Goal: Task Accomplishment & Management: Complete application form

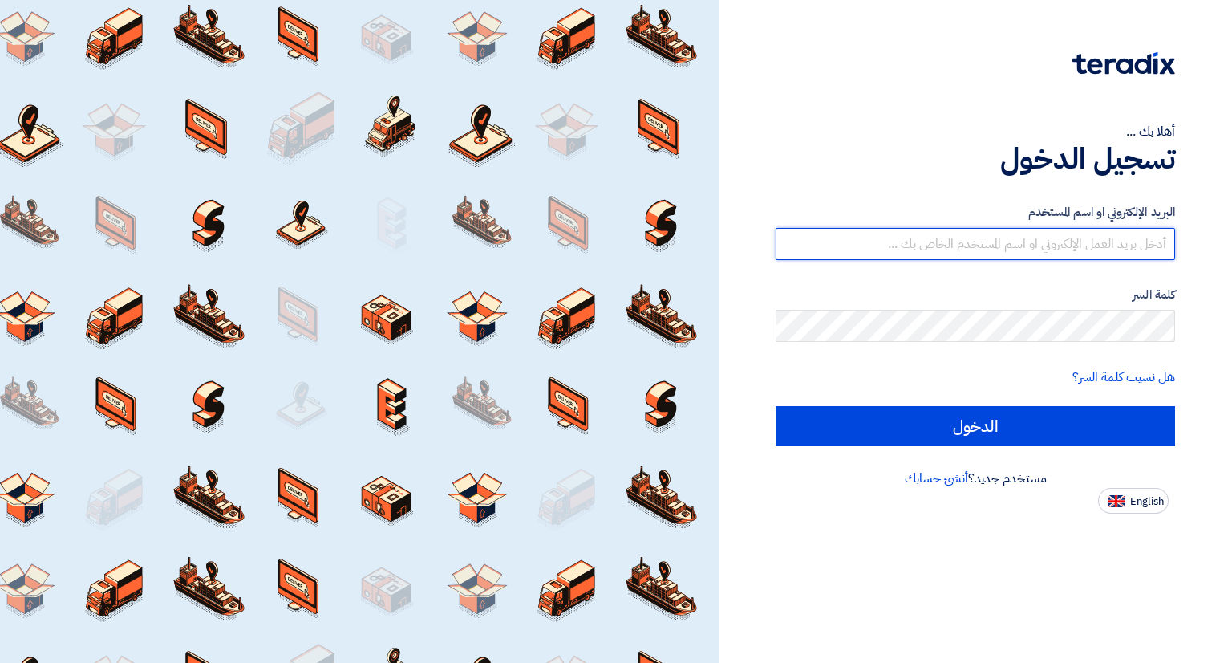
click at [997, 250] on input "text" at bounding box center [976, 244] width 400 height 32
type input "a"
click at [776, 406] on input "الدخول" at bounding box center [976, 426] width 400 height 40
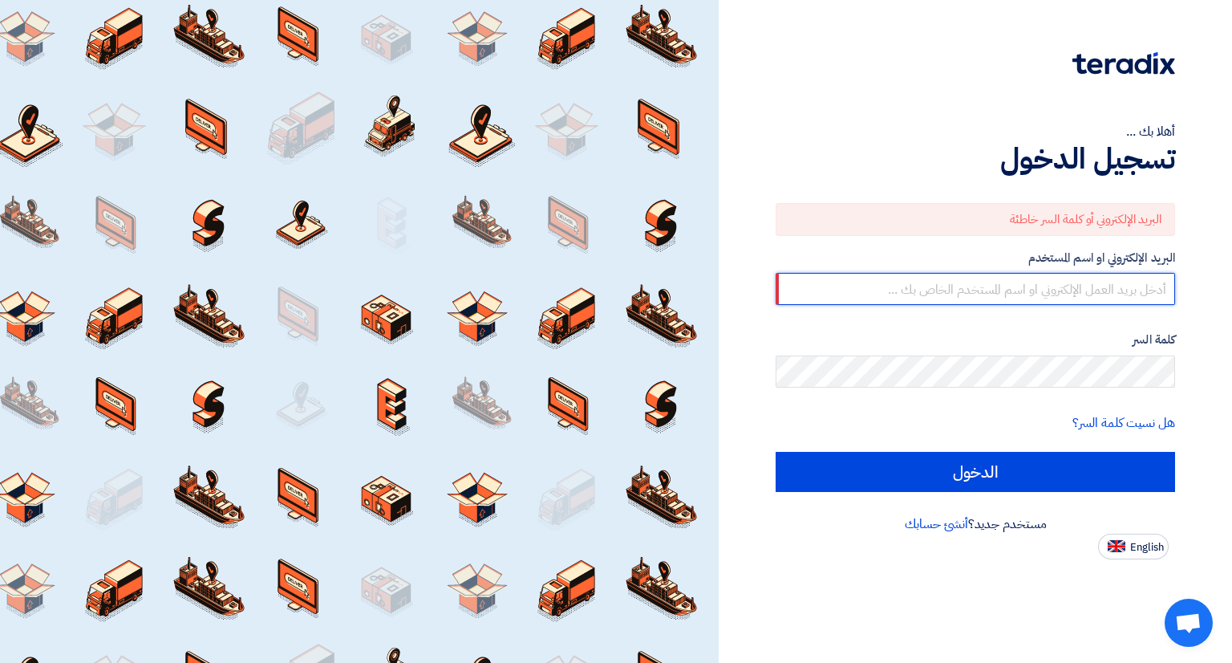
type input "a"
type input "a.zayan@alfatech-eg.net"
click at [776, 452] on input "الدخول" at bounding box center [976, 472] width 400 height 40
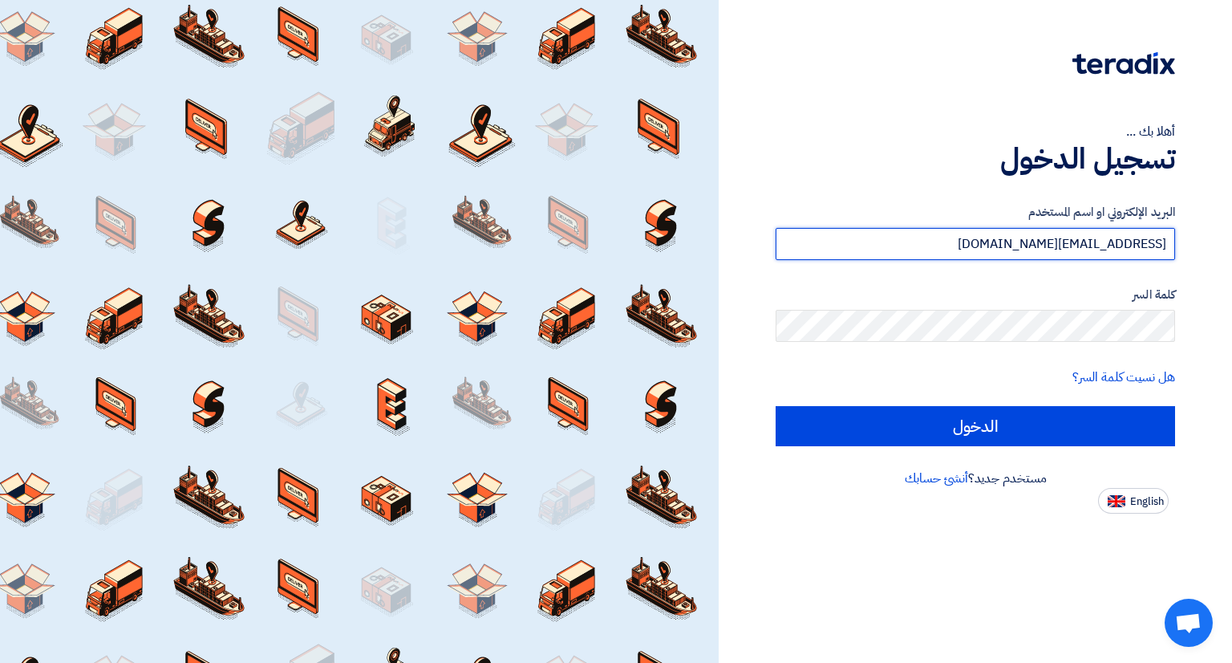
click at [1004, 234] on input "[EMAIL_ADDRESS][DOMAIN_NAME]" at bounding box center [976, 244] width 400 height 32
click at [1086, 250] on input "text" at bounding box center [976, 244] width 400 height 32
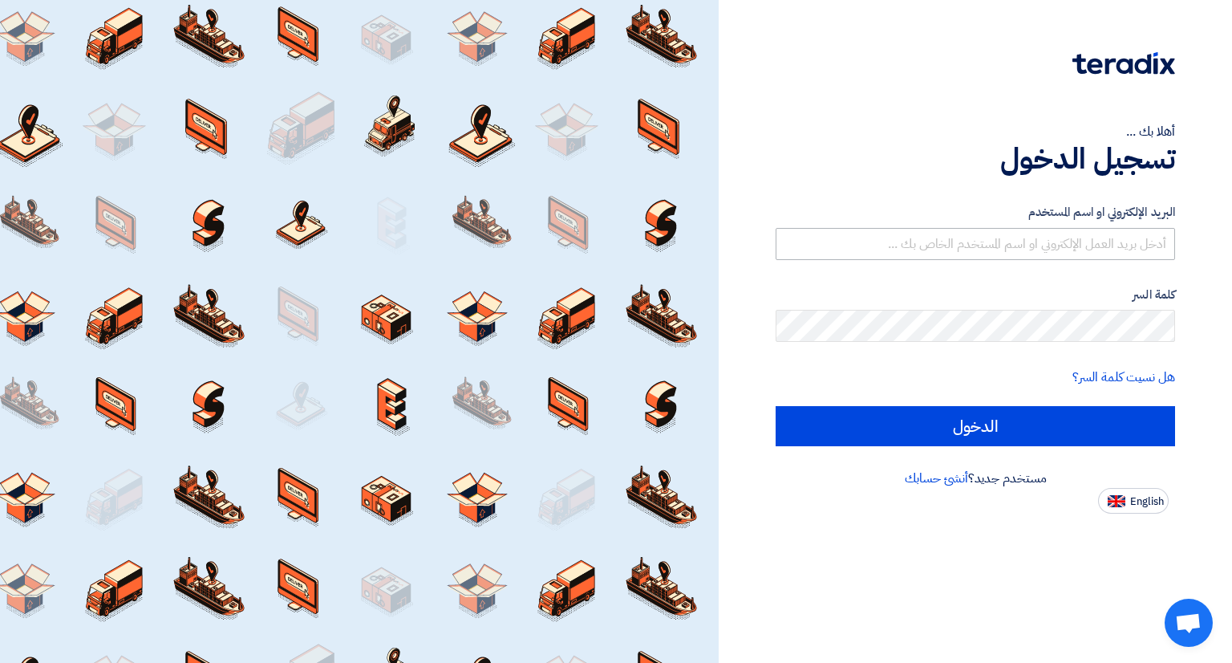
drag, startPoint x: 911, startPoint y: 262, endPoint x: 918, endPoint y: 254, distance: 10.8
click at [911, 262] on form "البريد الإلكتروني او اسم المستخدم كلمة السر هل نسيت كلمة السر؟ الدخول" at bounding box center [976, 324] width 400 height 243
click at [920, 250] on input "text" at bounding box center [976, 244] width 400 height 32
type input "A.zayan@alfatech-eg.net"
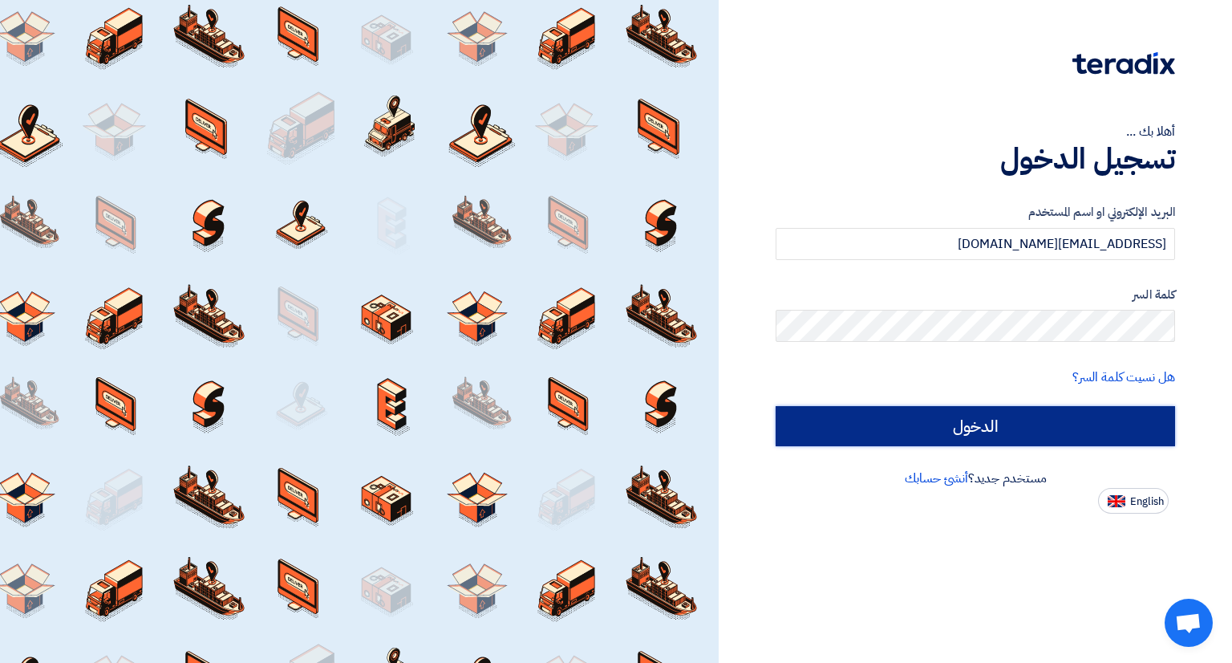
click at [983, 434] on input "الدخول" at bounding box center [976, 426] width 400 height 40
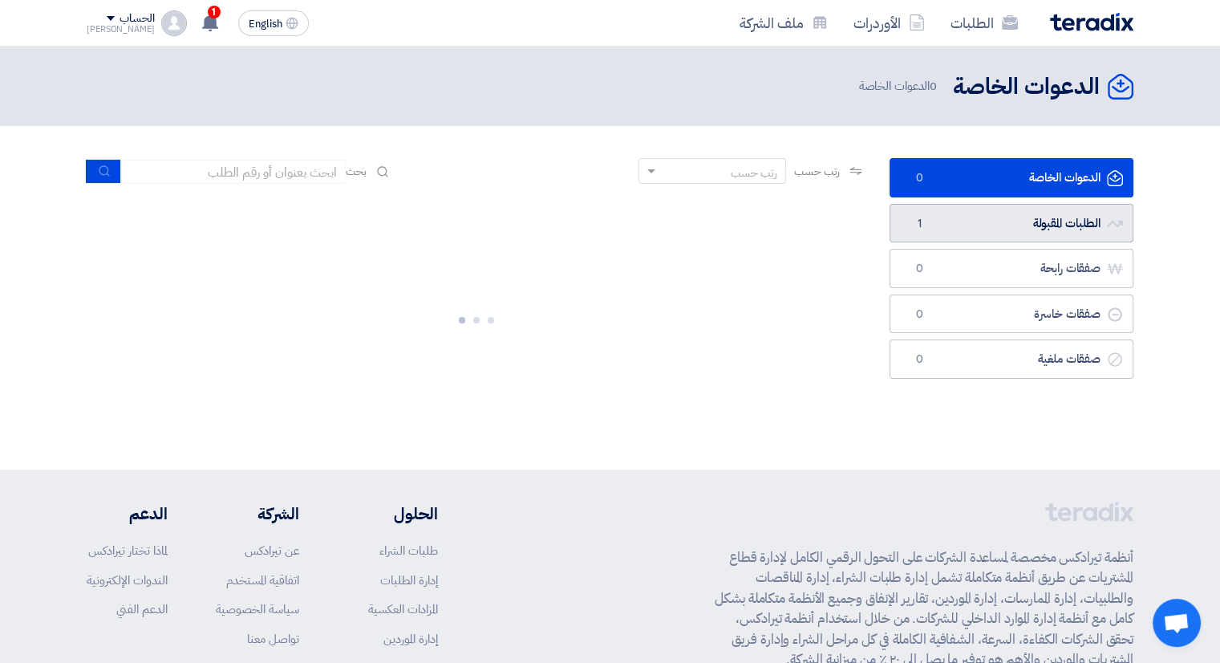
click at [1009, 231] on link "الطلبات المقبولة الطلبات المقبولة 1" at bounding box center [1012, 223] width 244 height 39
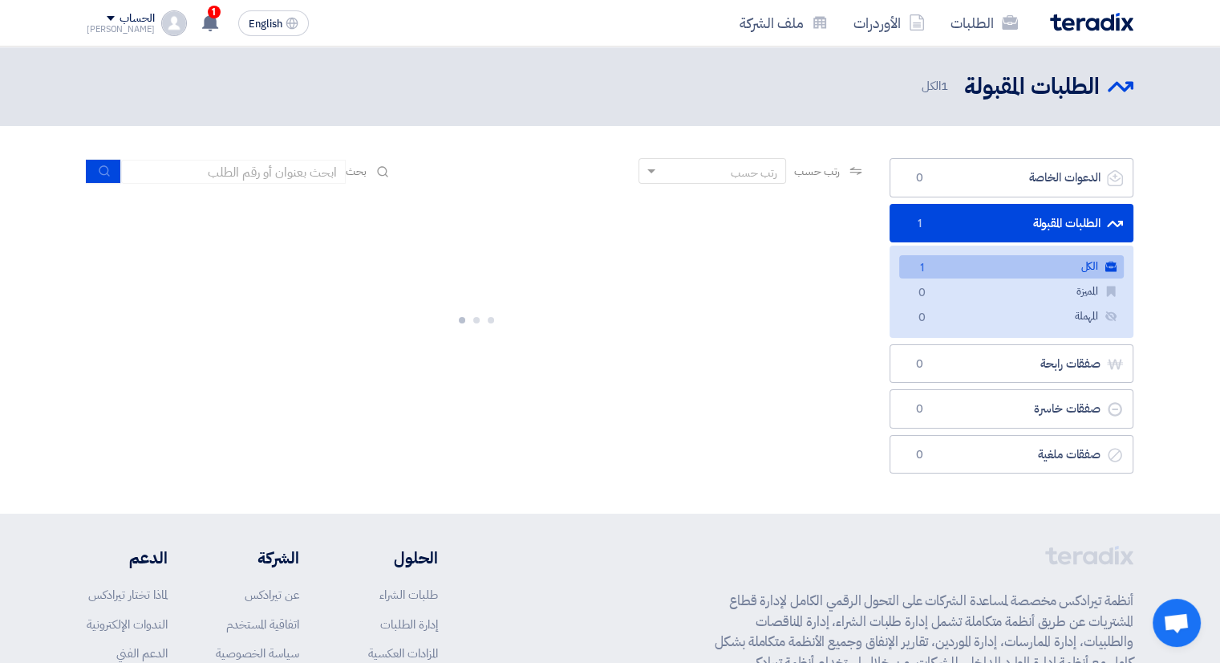
click at [988, 263] on link "الكل الكل 1" at bounding box center [1011, 266] width 225 height 23
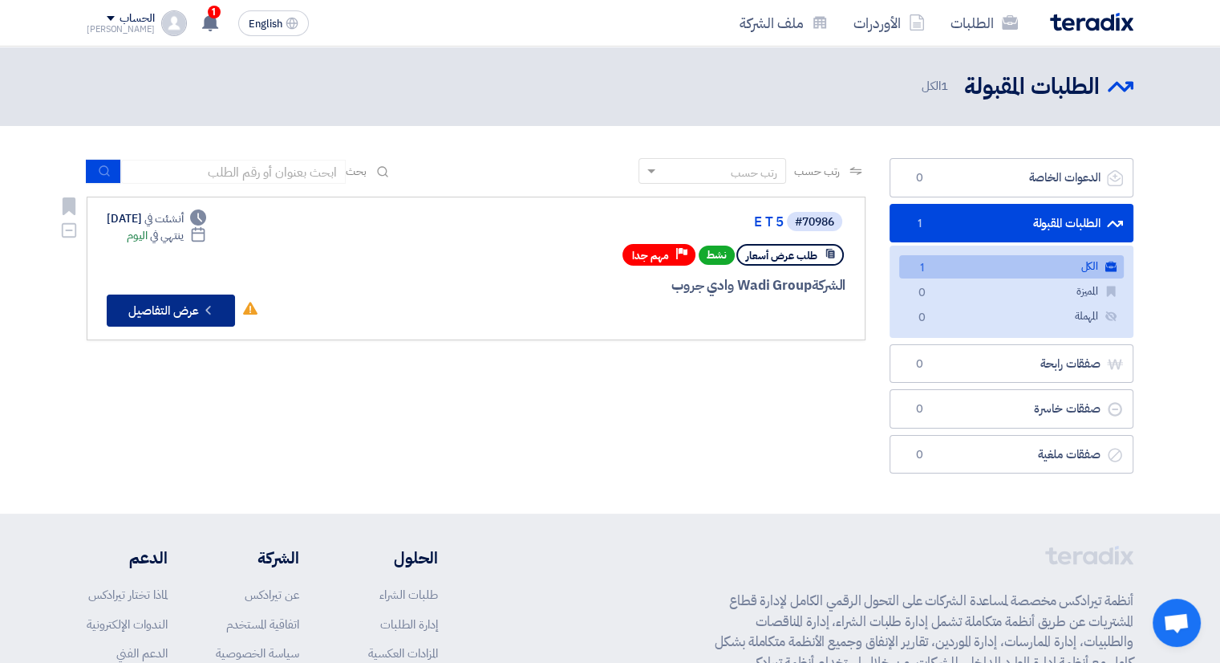
click at [210, 302] on icon "Check details" at bounding box center [208, 309] width 15 height 15
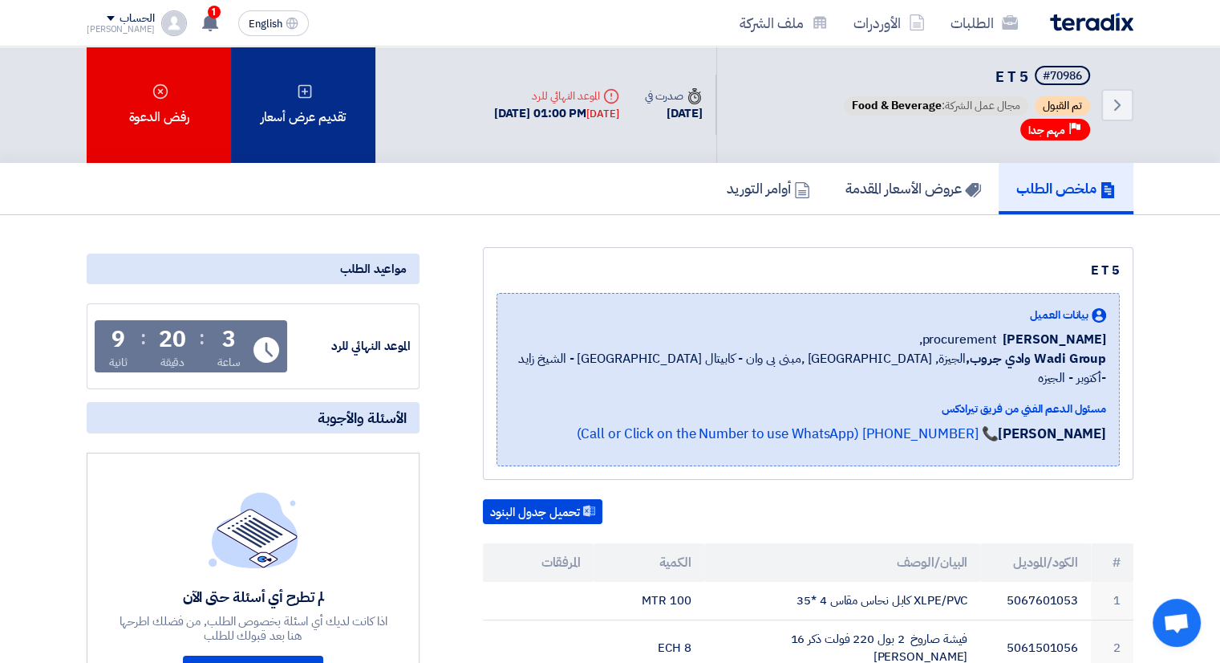
click at [306, 108] on div "تقديم عرض أسعار" at bounding box center [303, 105] width 144 height 116
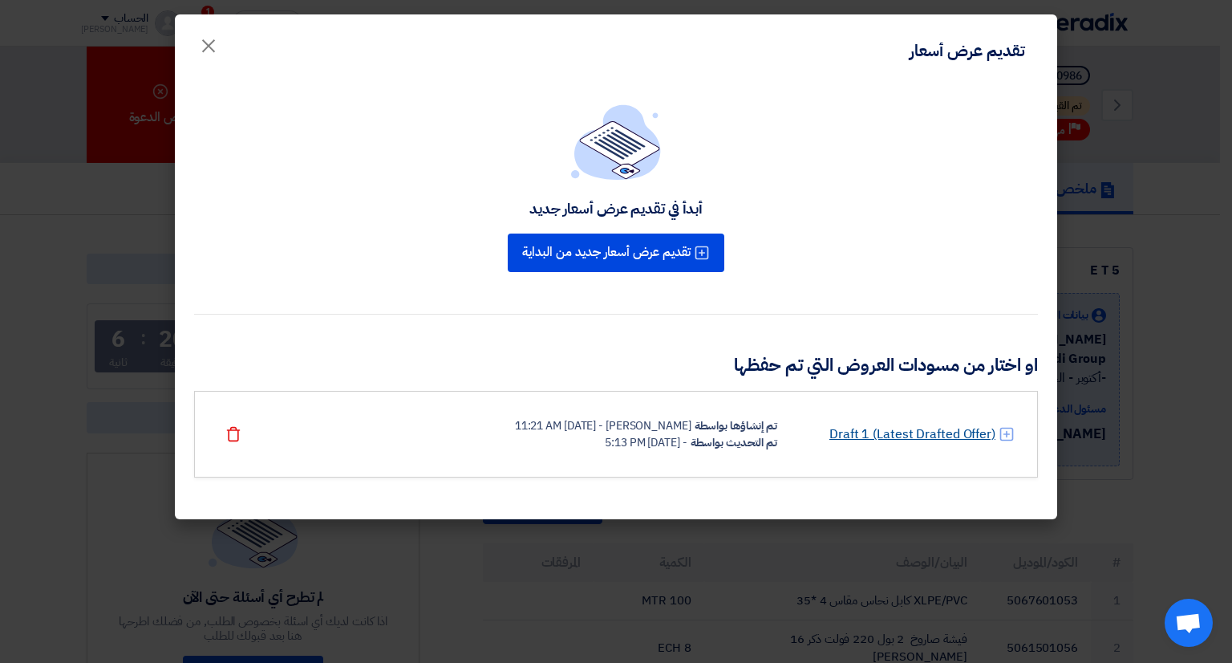
click at [911, 435] on link "Draft 1 (Latest Drafted Offer)" at bounding box center [913, 433] width 166 height 19
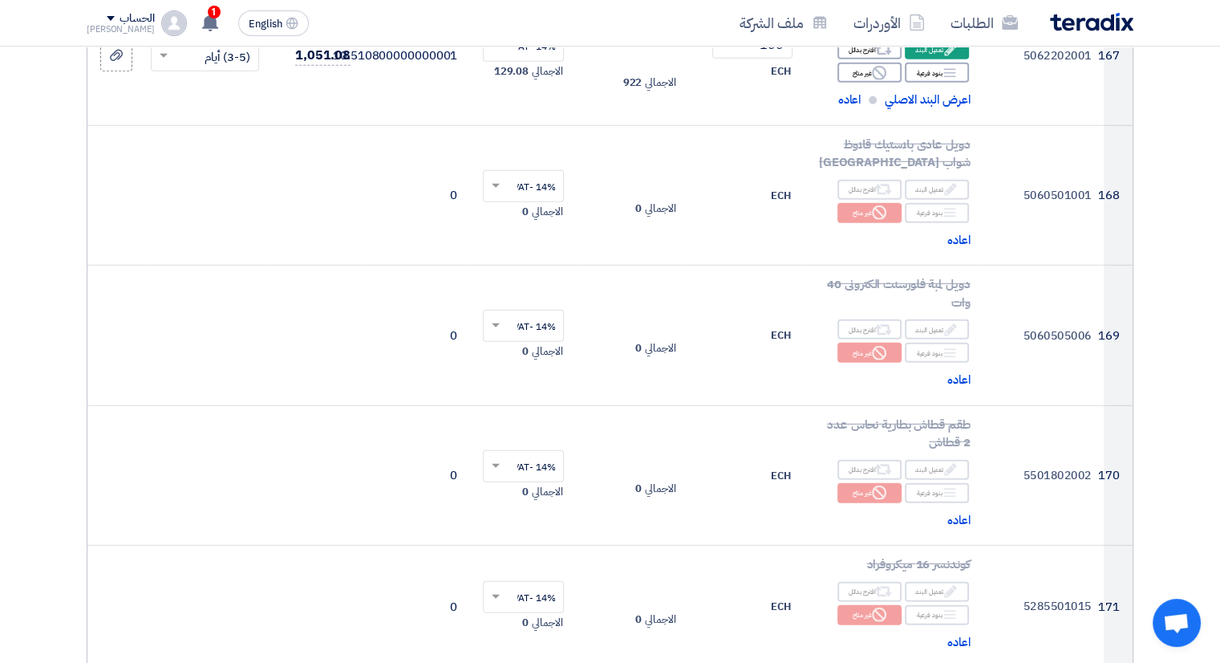
scroll to position [22947, 0]
